Goal: Task Accomplishment & Management: Use online tool/utility

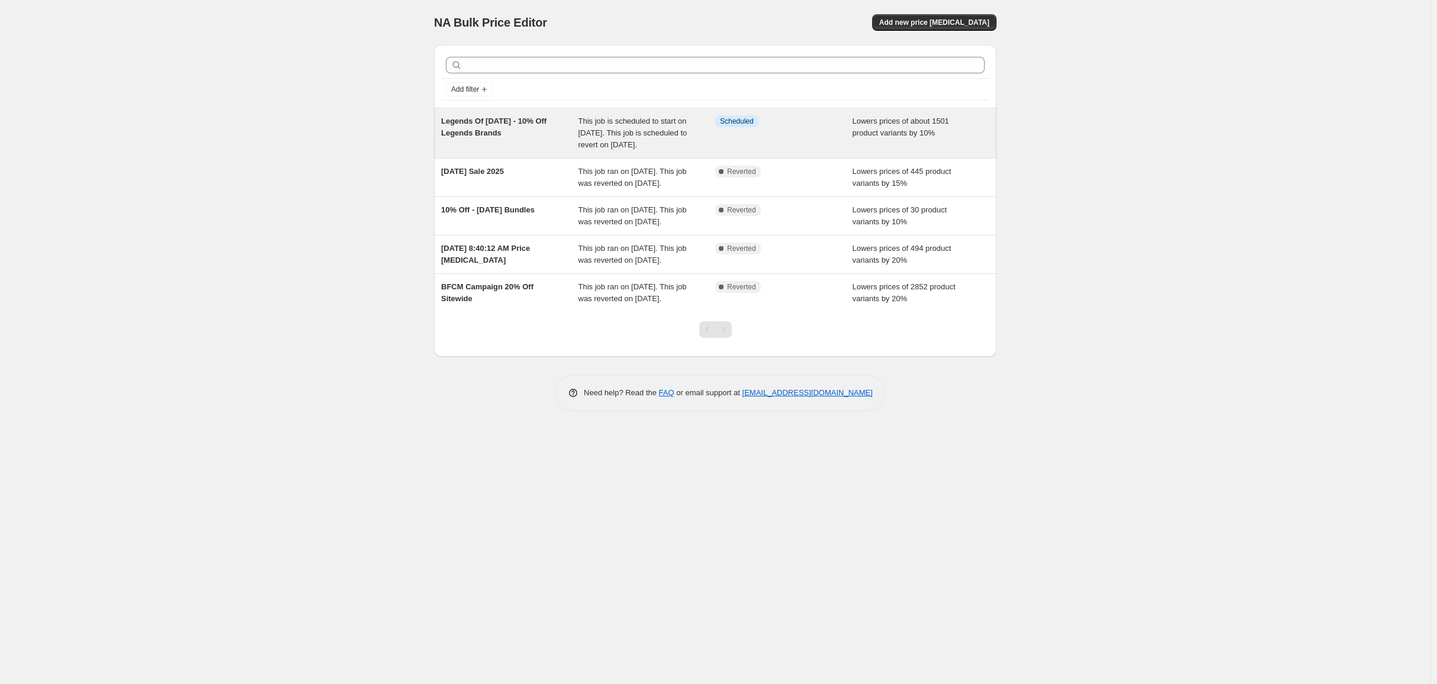
click at [481, 146] on div "Legends Of [DATE] - 10% Off Legends Brands" at bounding box center [509, 133] width 137 height 36
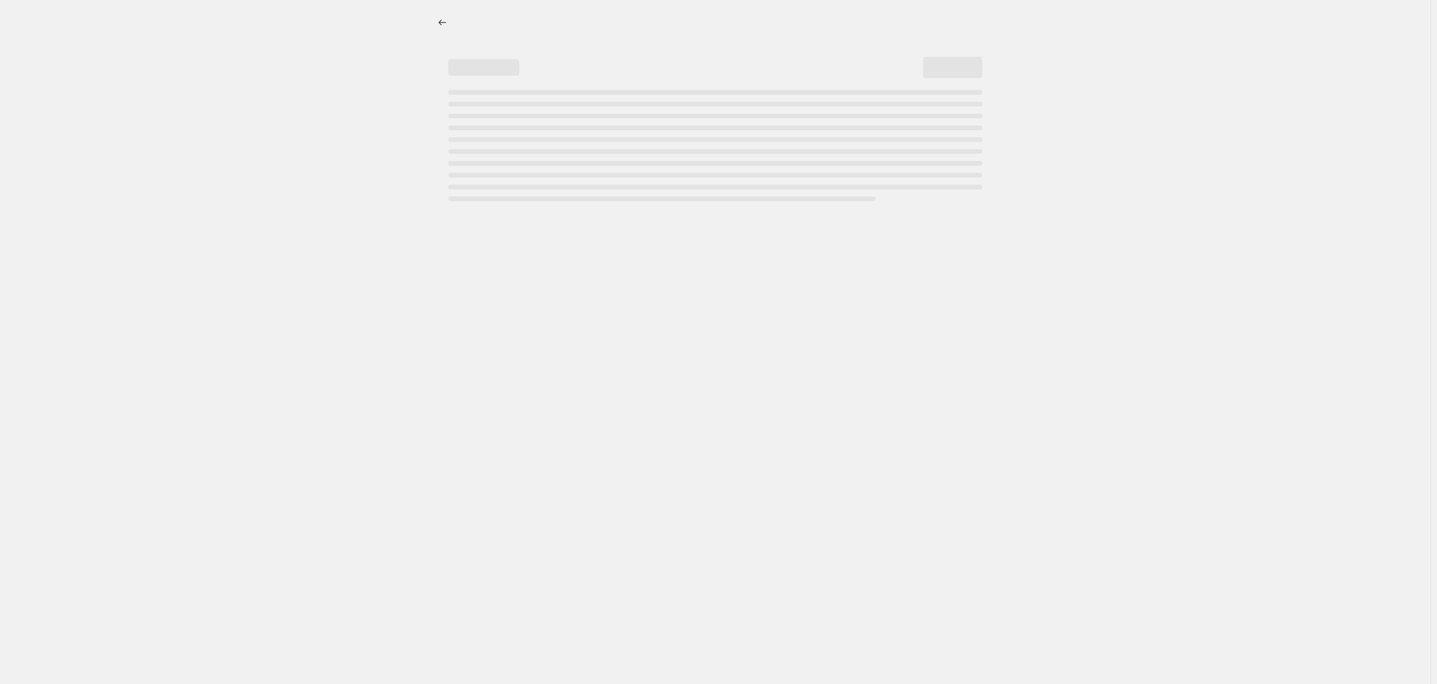
select select "percentage"
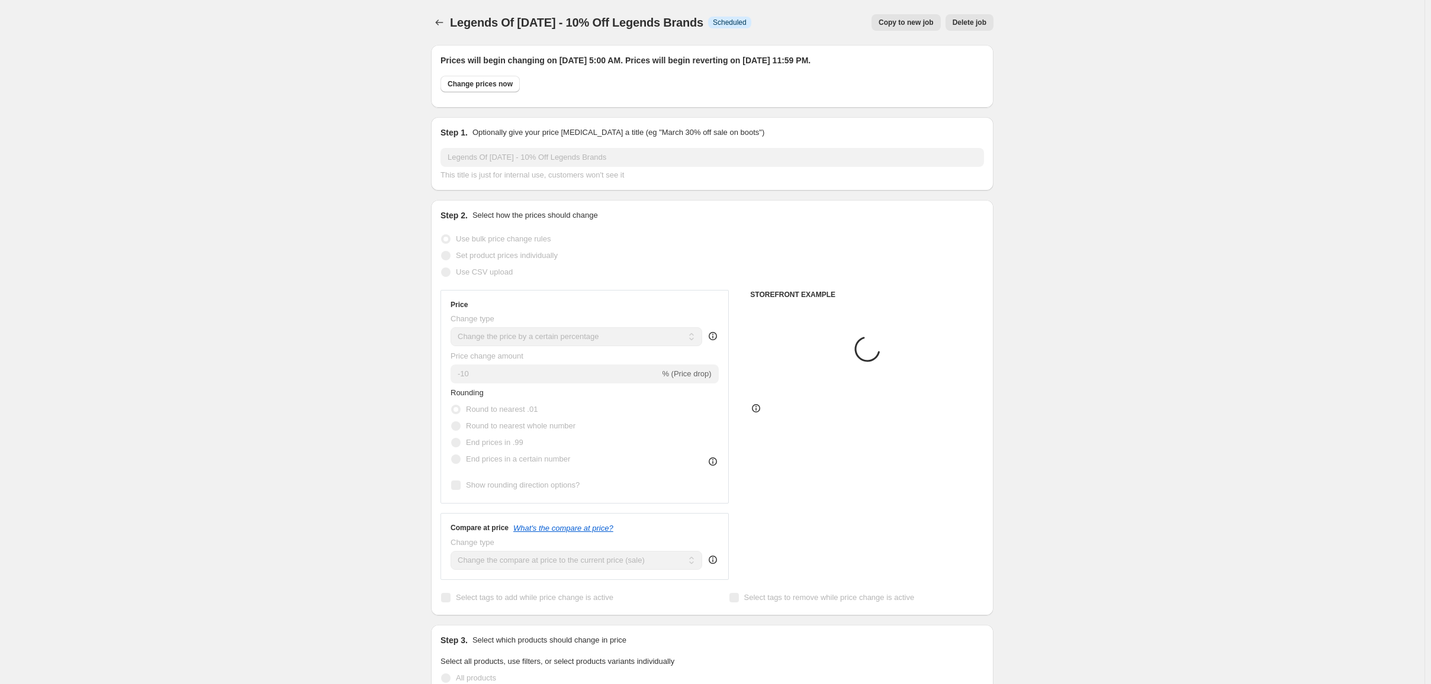
select select "collection"
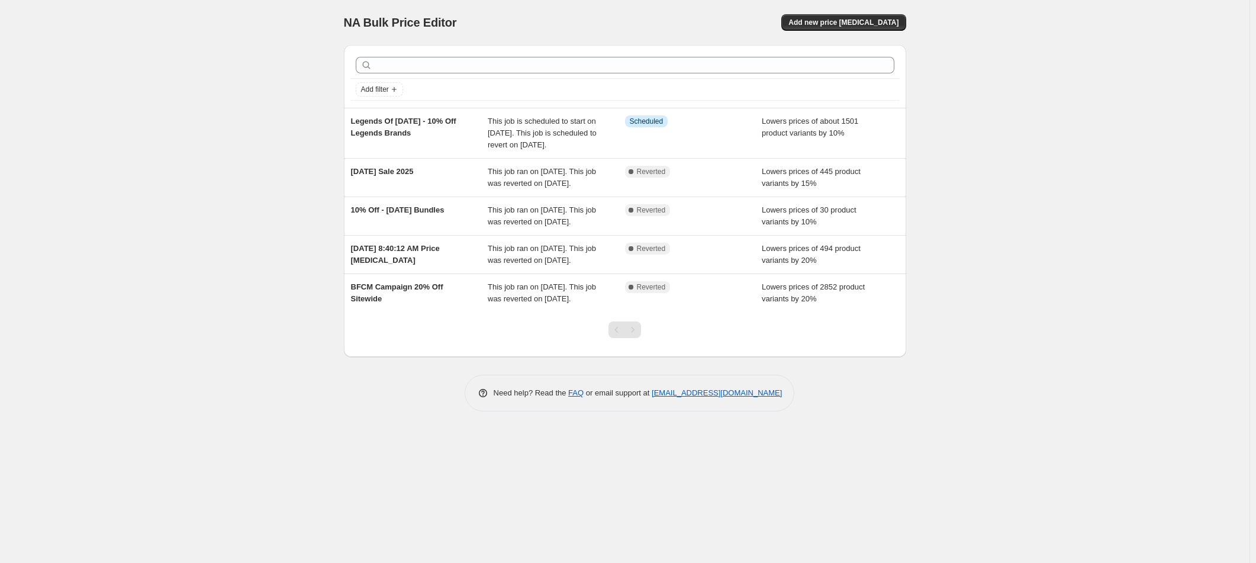
click at [149, 73] on div "NA Bulk Price Editor. This page is ready NA Bulk Price Editor Add new price [ME…" at bounding box center [625, 281] width 1250 height 563
click at [106, 68] on div "NA Bulk Price Editor. This page is ready NA Bulk Price Editor Add new price [ME…" at bounding box center [625, 281] width 1250 height 563
click at [996, 63] on div "NA Bulk Price Editor. This page is ready NA Bulk Price Editor Add new price [ME…" at bounding box center [625, 281] width 1250 height 563
click at [129, 27] on div "NA Bulk Price Editor. This page is ready NA Bulk Price Editor Add new price [ME…" at bounding box center [625, 281] width 1250 height 563
click at [147, 18] on div "NA Bulk Price Editor. This page is ready NA Bulk Price Editor Add new price [ME…" at bounding box center [625, 281] width 1250 height 563
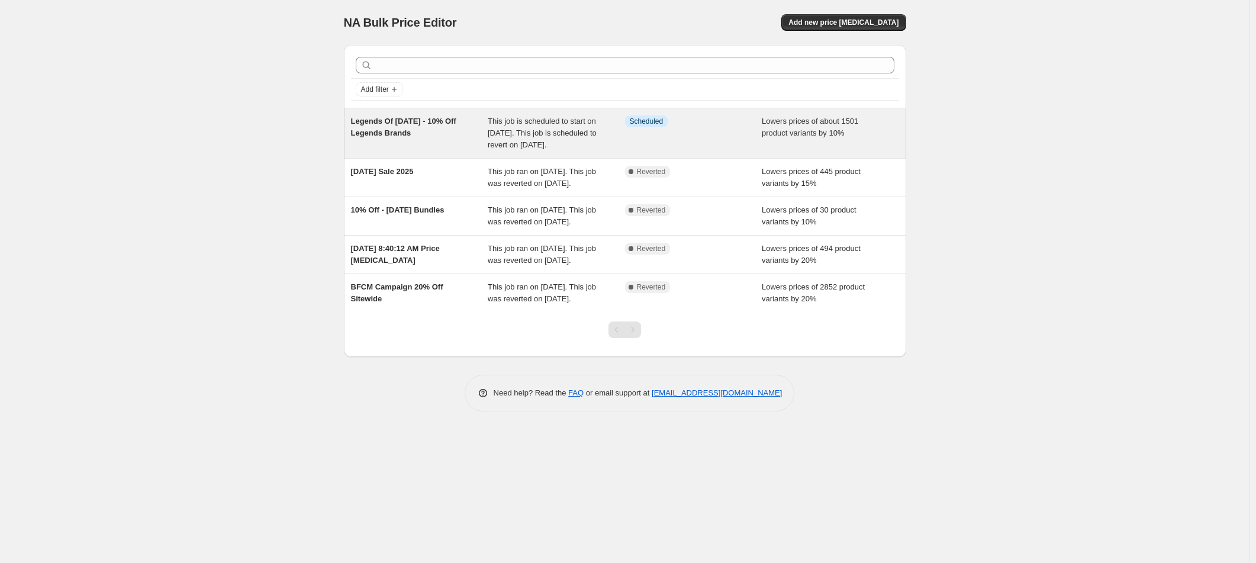
click at [469, 142] on div "Legends Of [DATE] - 10% Off Legends Brands" at bounding box center [419, 133] width 137 height 36
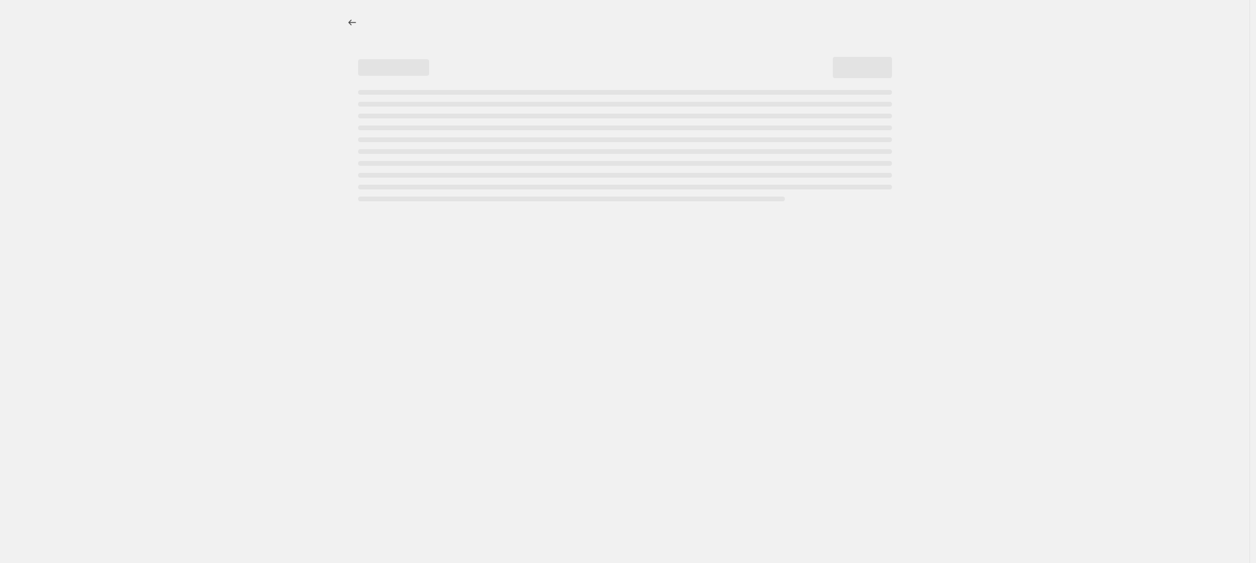
select select "percentage"
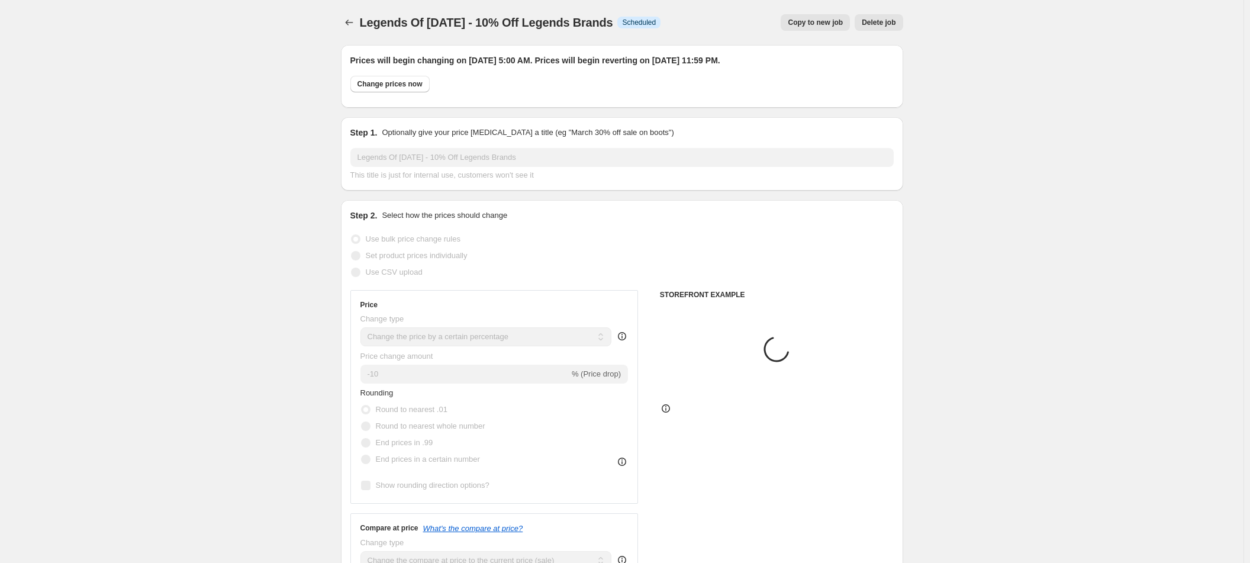
select select "collection"
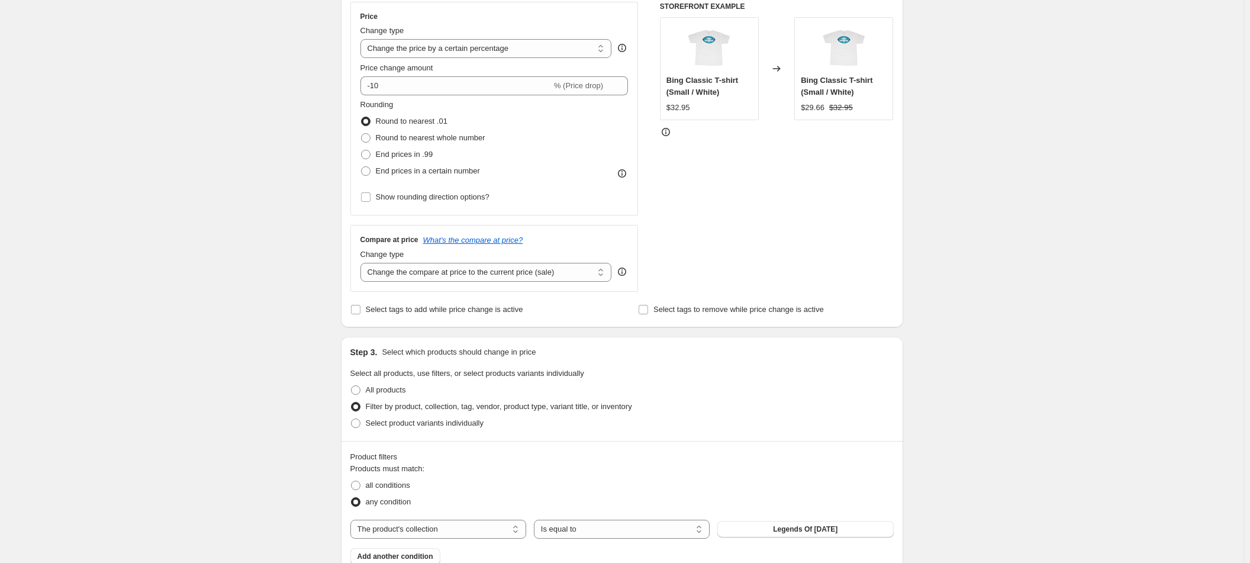
scroll to position [296, 0]
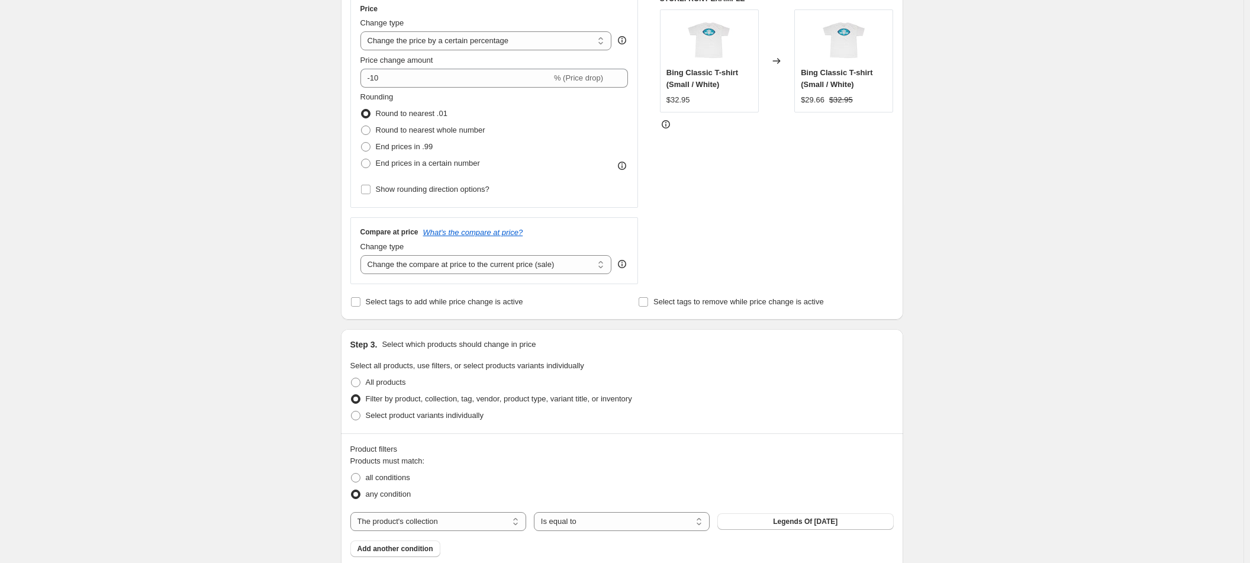
click at [626, 264] on icon at bounding box center [622, 264] width 12 height 12
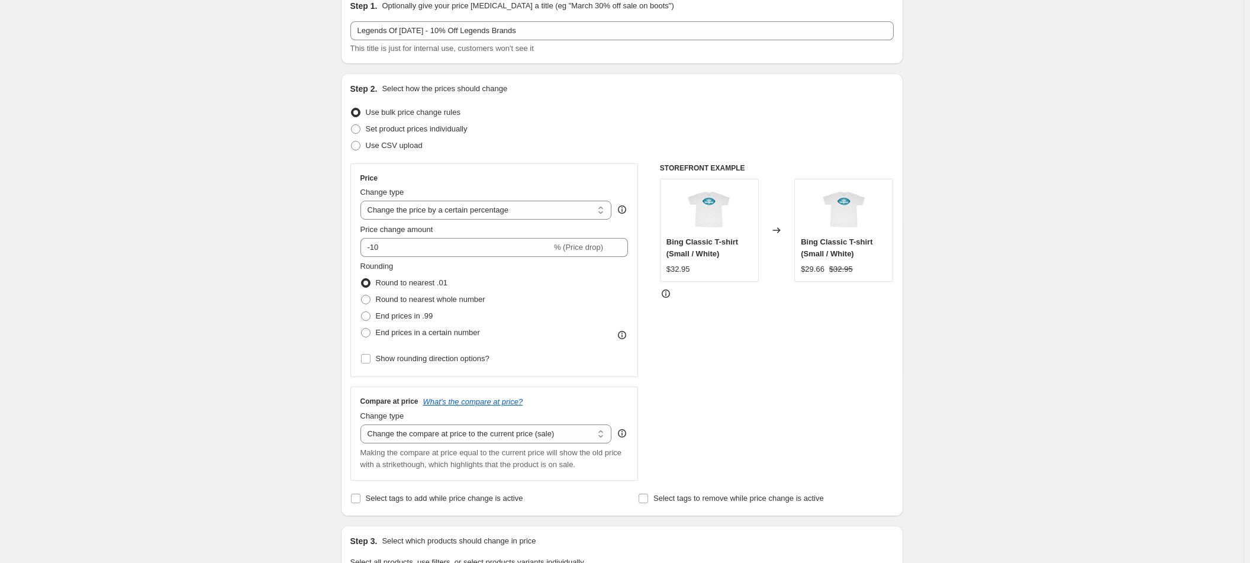
scroll to position [0, 0]
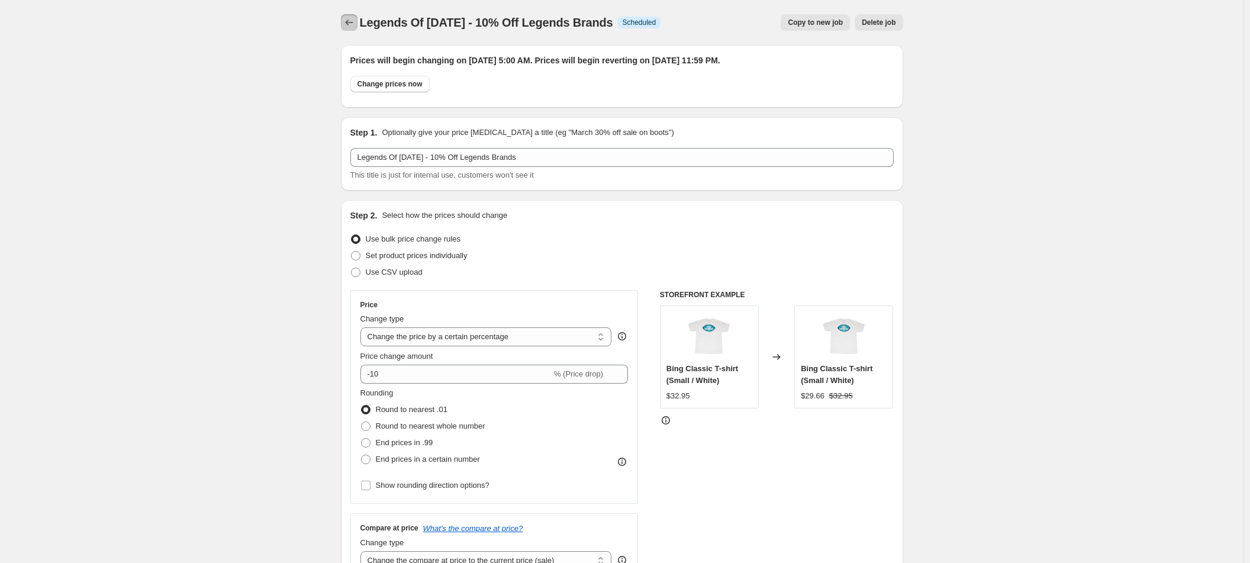
click at [355, 22] on icon "Price change jobs" at bounding box center [349, 23] width 12 height 12
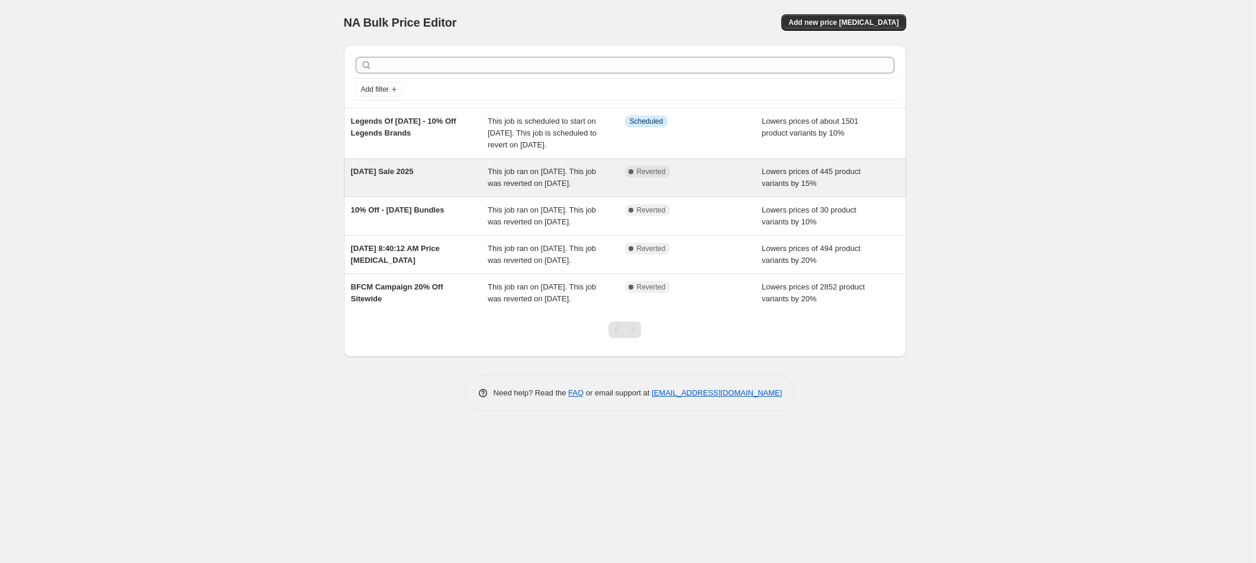
click at [469, 180] on div "[DATE] Sale 2025" at bounding box center [419, 178] width 137 height 24
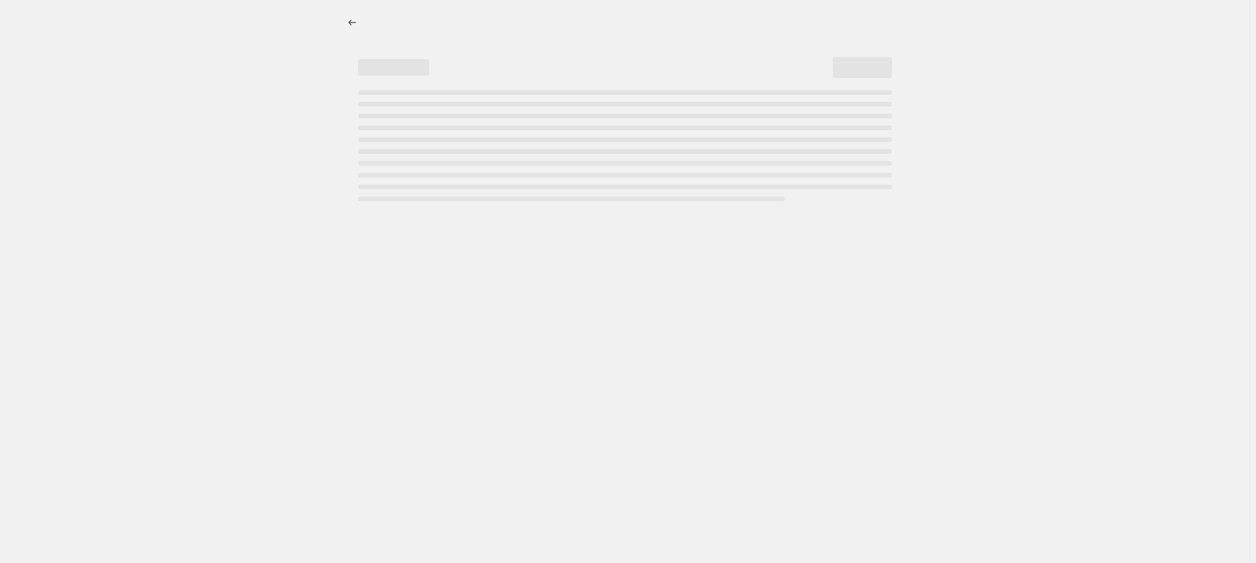
select select "percentage"
select select "collection"
